Goal: Use online tool/utility: Use online tool/utility

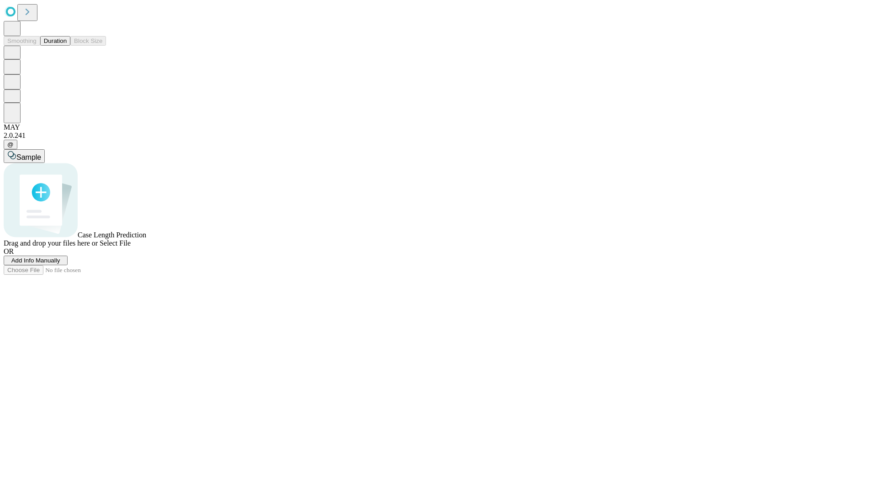
click at [67, 46] on button "Duration" at bounding box center [55, 41] width 30 height 10
click at [41, 153] on span "Sample" at bounding box center [28, 157] width 25 height 8
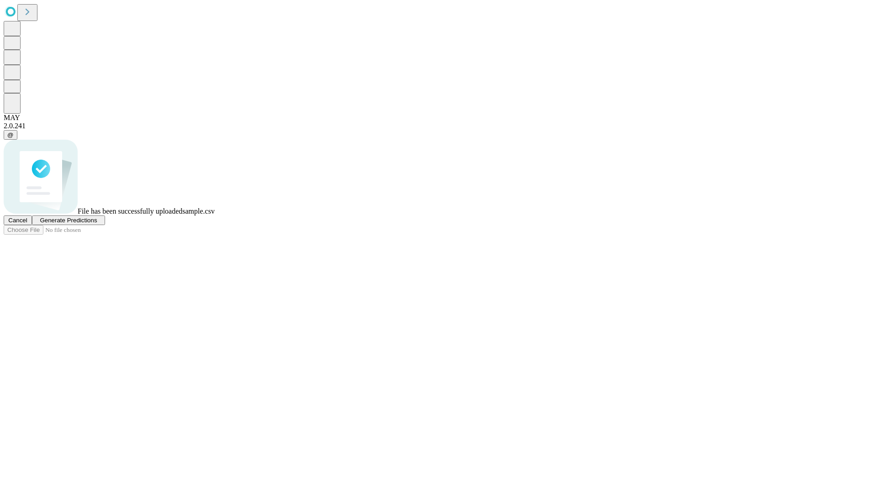
click at [97, 224] on span "Generate Predictions" at bounding box center [68, 220] width 57 height 7
